Goal: Transaction & Acquisition: Register for event/course

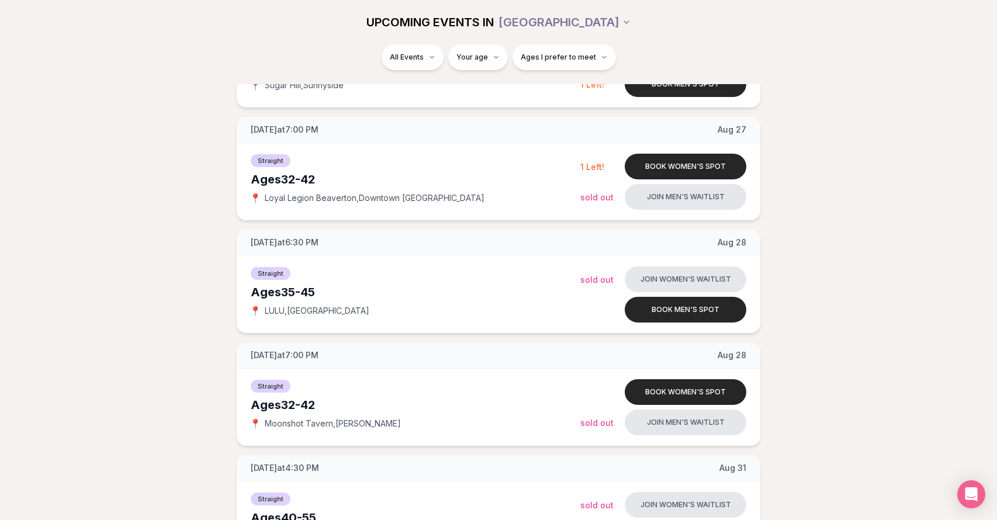
scroll to position [1599, 0]
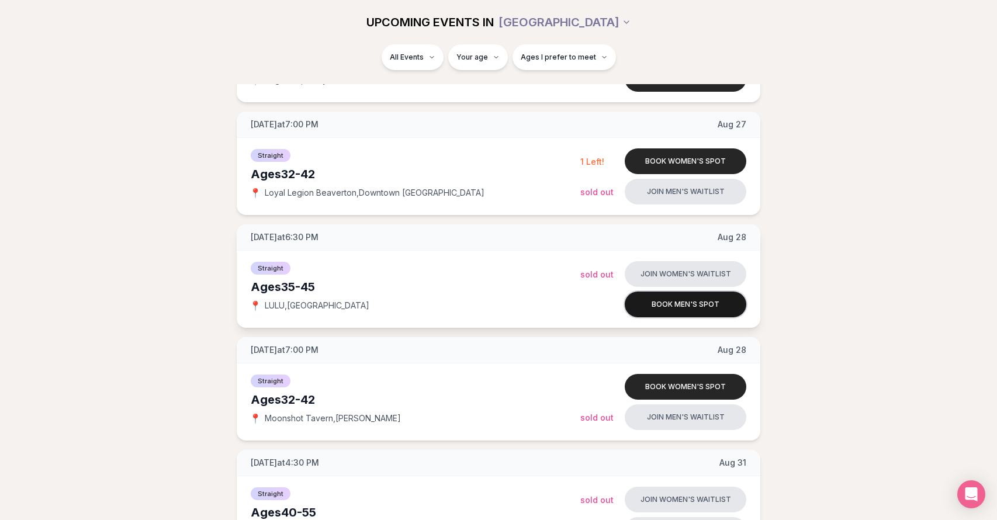
click at [686, 307] on button "Book men's spot" at bounding box center [686, 305] width 122 height 26
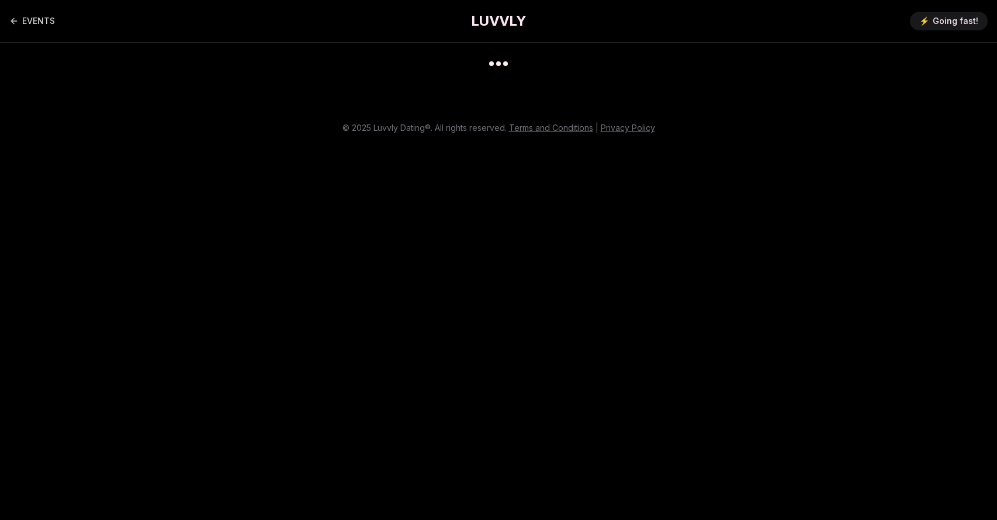
scroll to position [9, 0]
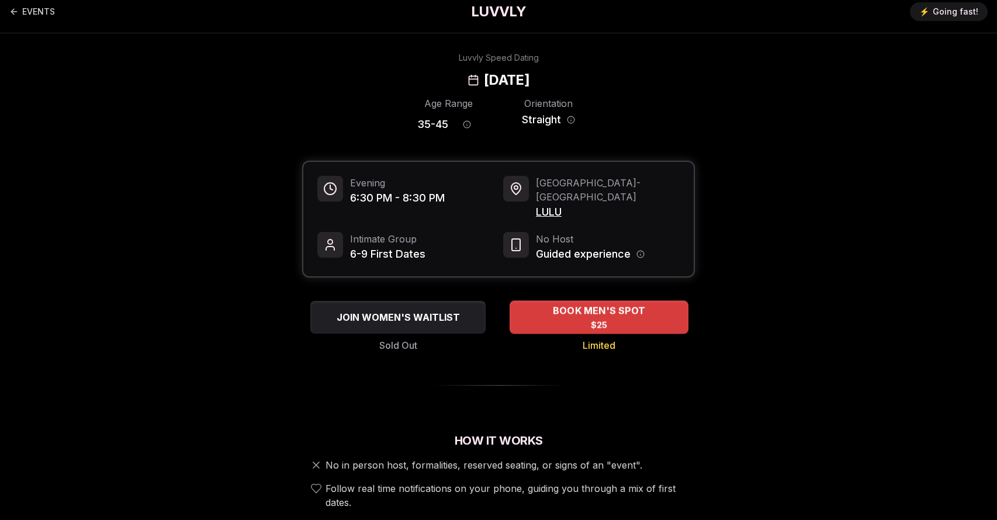
click at [624, 308] on div "BOOK MEN'S SPOT $25" at bounding box center [599, 317] width 179 height 32
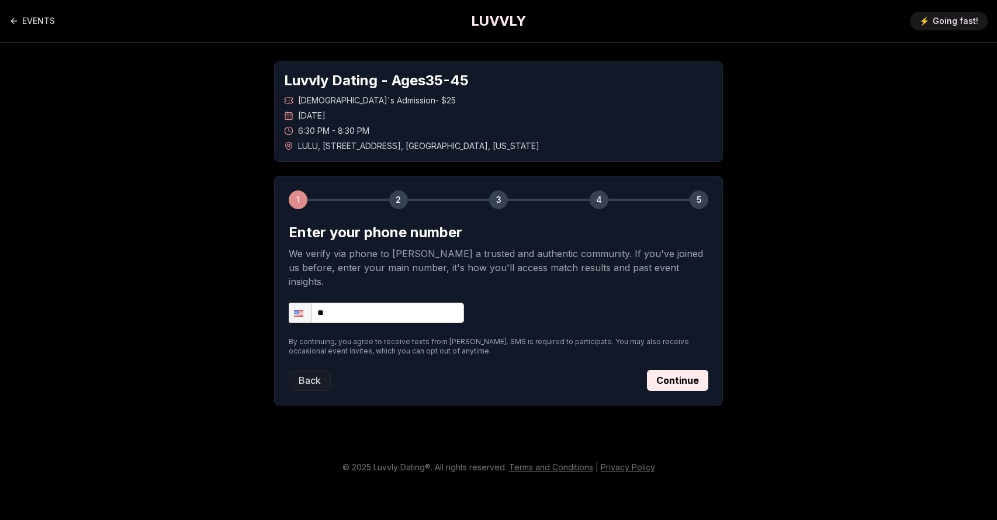
click at [429, 303] on input "**" at bounding box center [376, 313] width 175 height 20
type input "**********"
click at [687, 370] on button "Continue" at bounding box center [677, 380] width 61 height 21
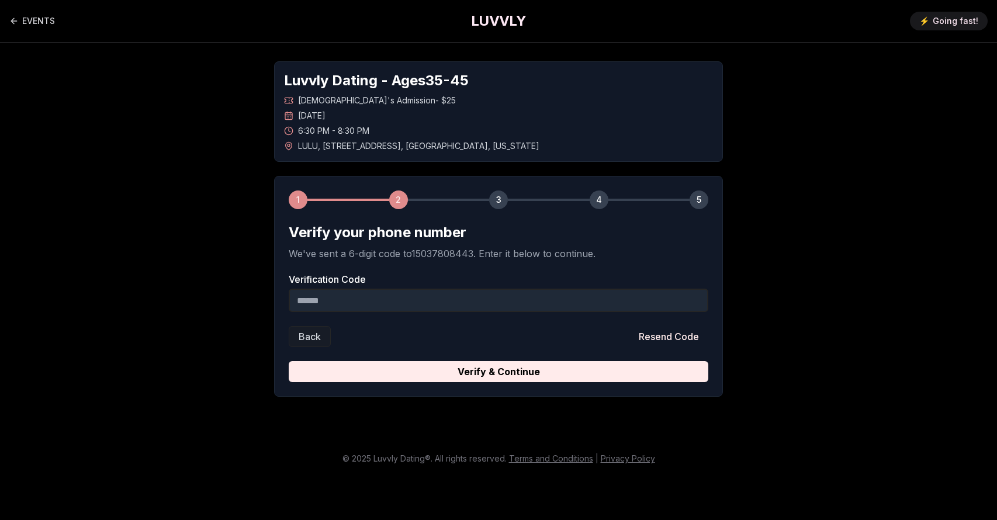
click at [444, 294] on input "Verification Code" at bounding box center [499, 300] width 420 height 23
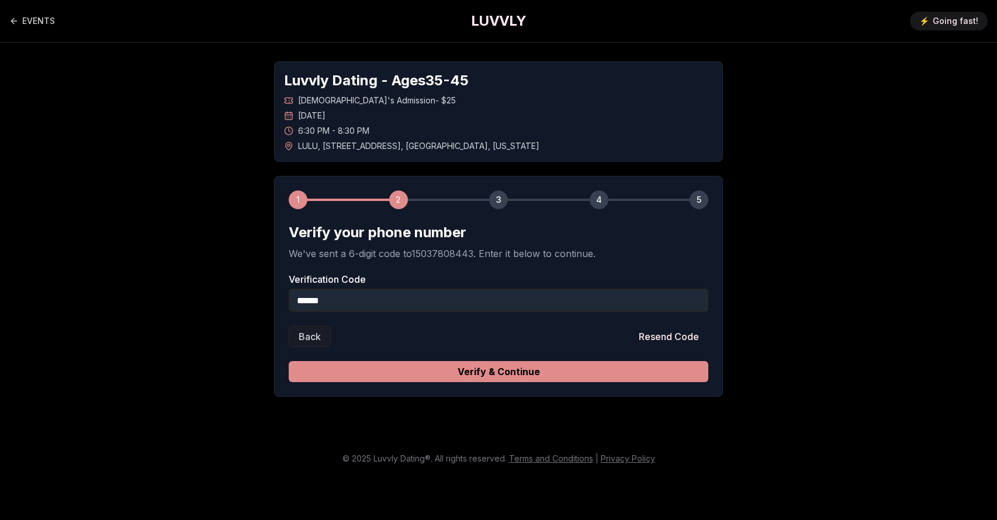
type input "******"
click at [526, 365] on button "Verify & Continue" at bounding box center [499, 371] width 420 height 21
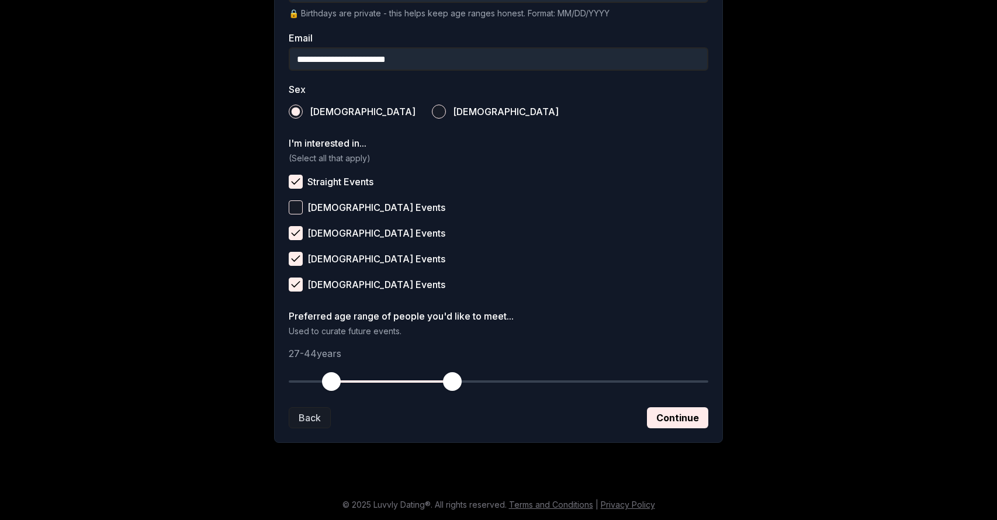
scroll to position [361, 0]
click at [677, 417] on button "Continue" at bounding box center [677, 417] width 61 height 21
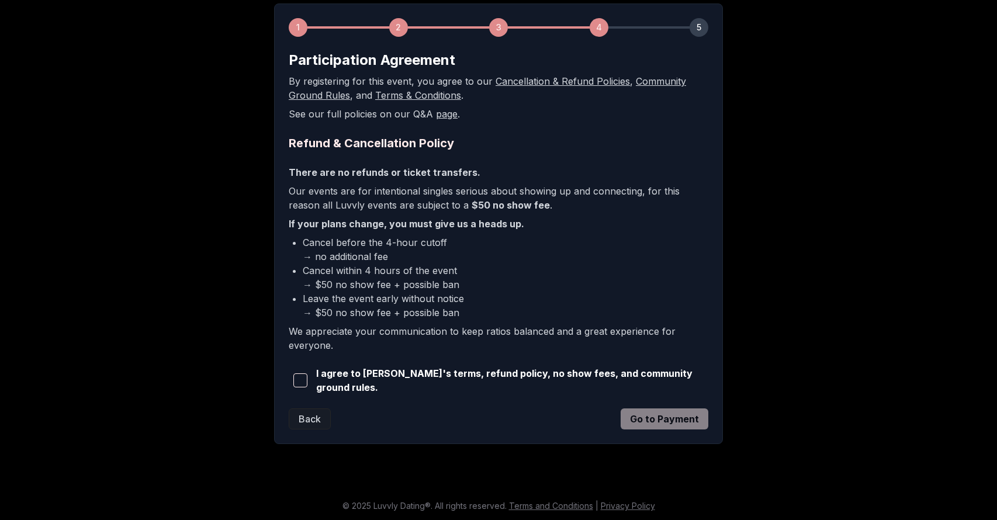
scroll to position [171, 0]
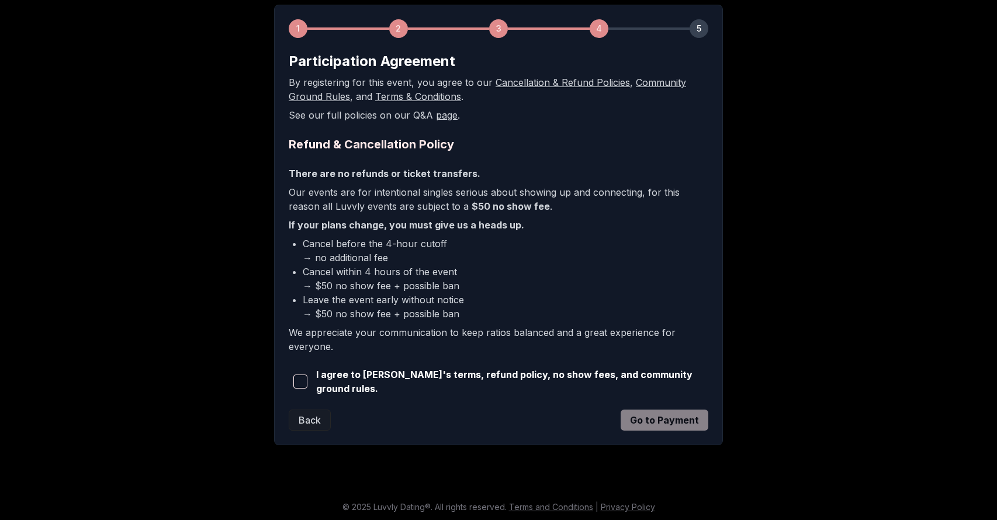
click at [300, 384] on span "button" at bounding box center [300, 382] width 14 height 14
click at [664, 422] on button "Go to Payment" at bounding box center [665, 420] width 88 height 21
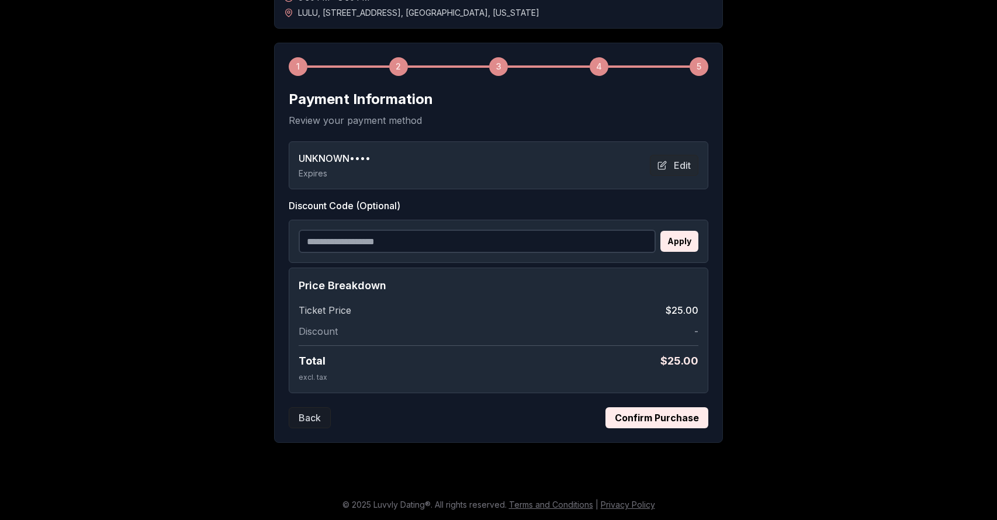
scroll to position [133, 0]
click at [664, 421] on button "Confirm Purchase" at bounding box center [656, 417] width 103 height 21
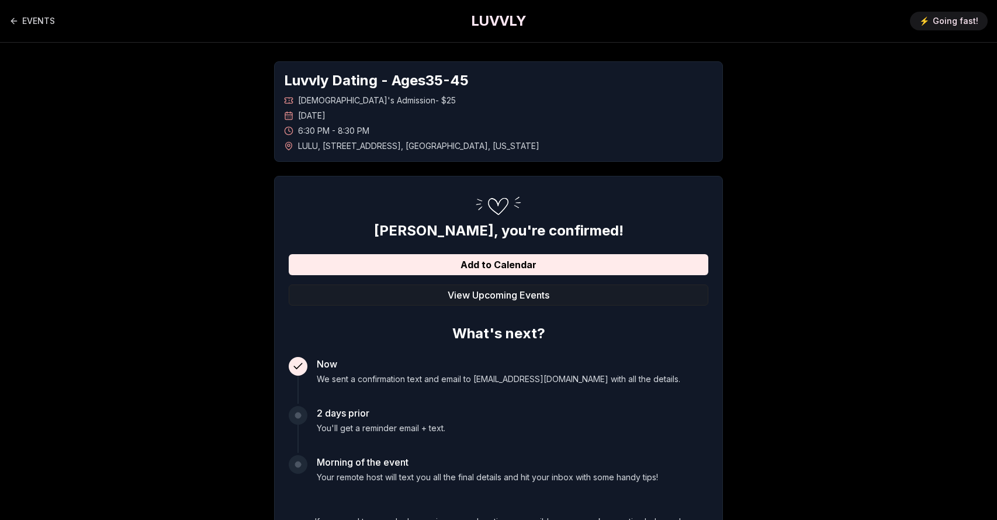
scroll to position [0, 0]
